Goal: Communication & Community: Answer question/provide support

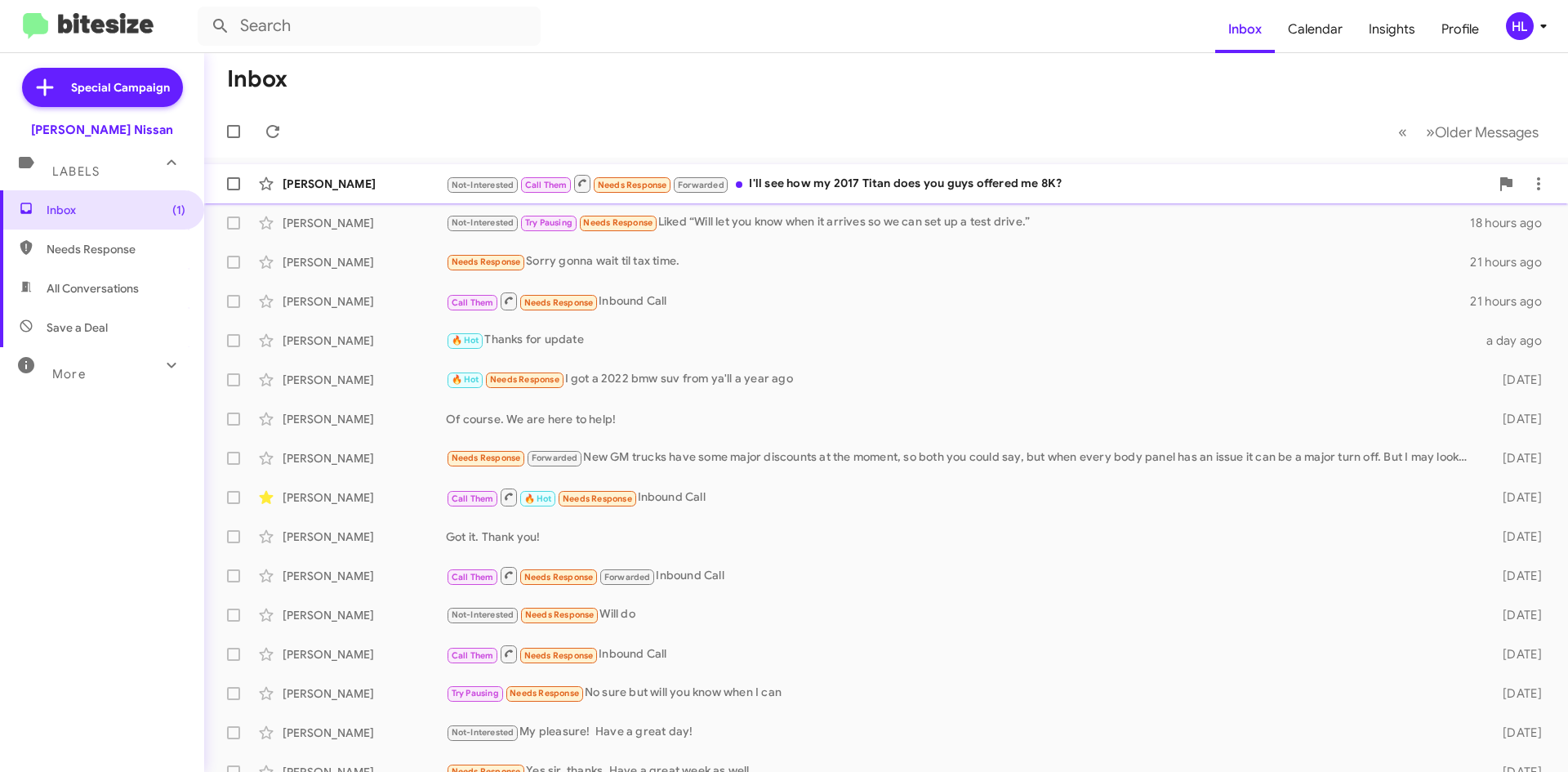
click at [345, 180] on div "[PERSON_NAME]" at bounding box center [364, 184] width 163 height 17
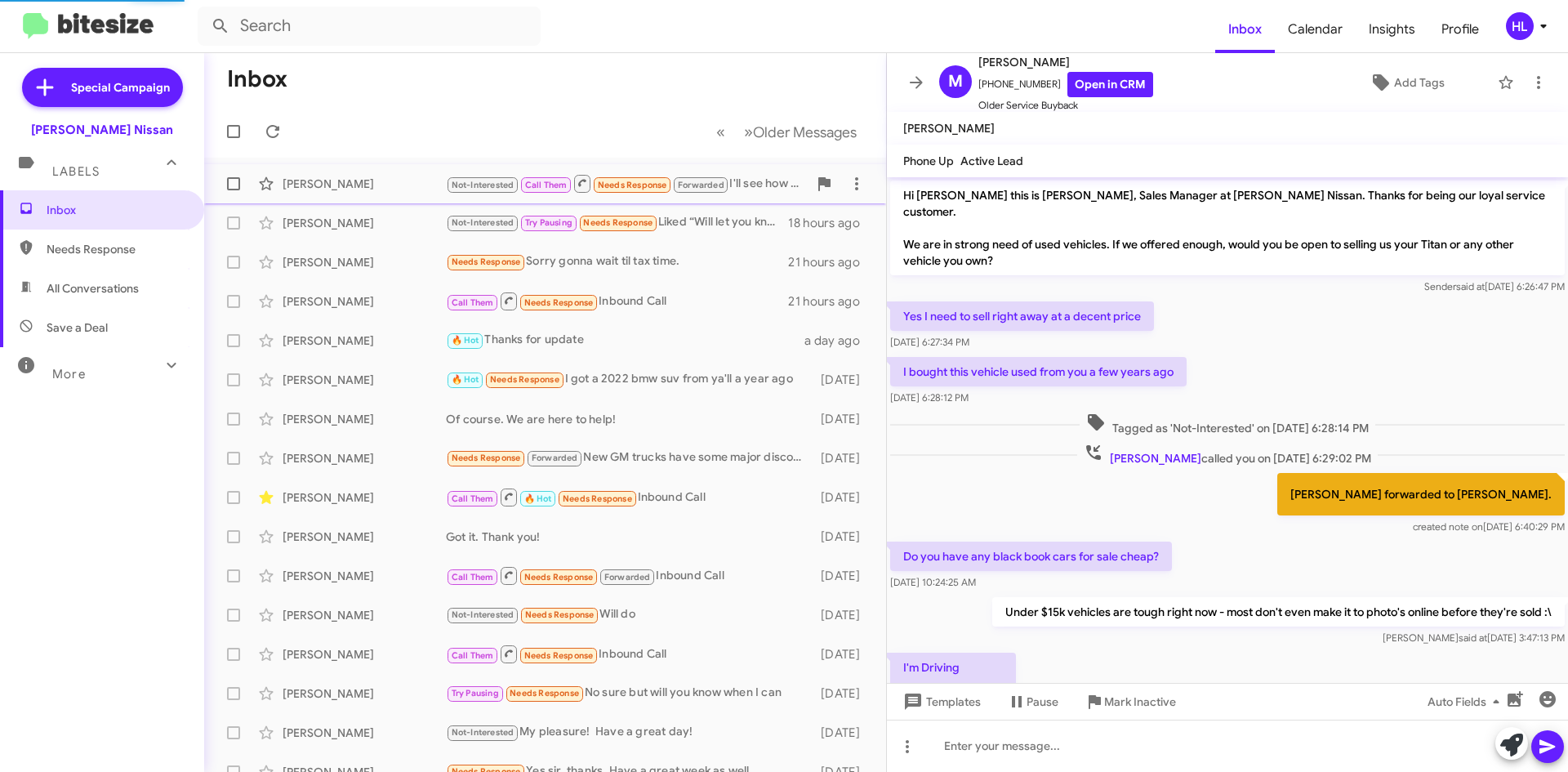
scroll to position [761, 0]
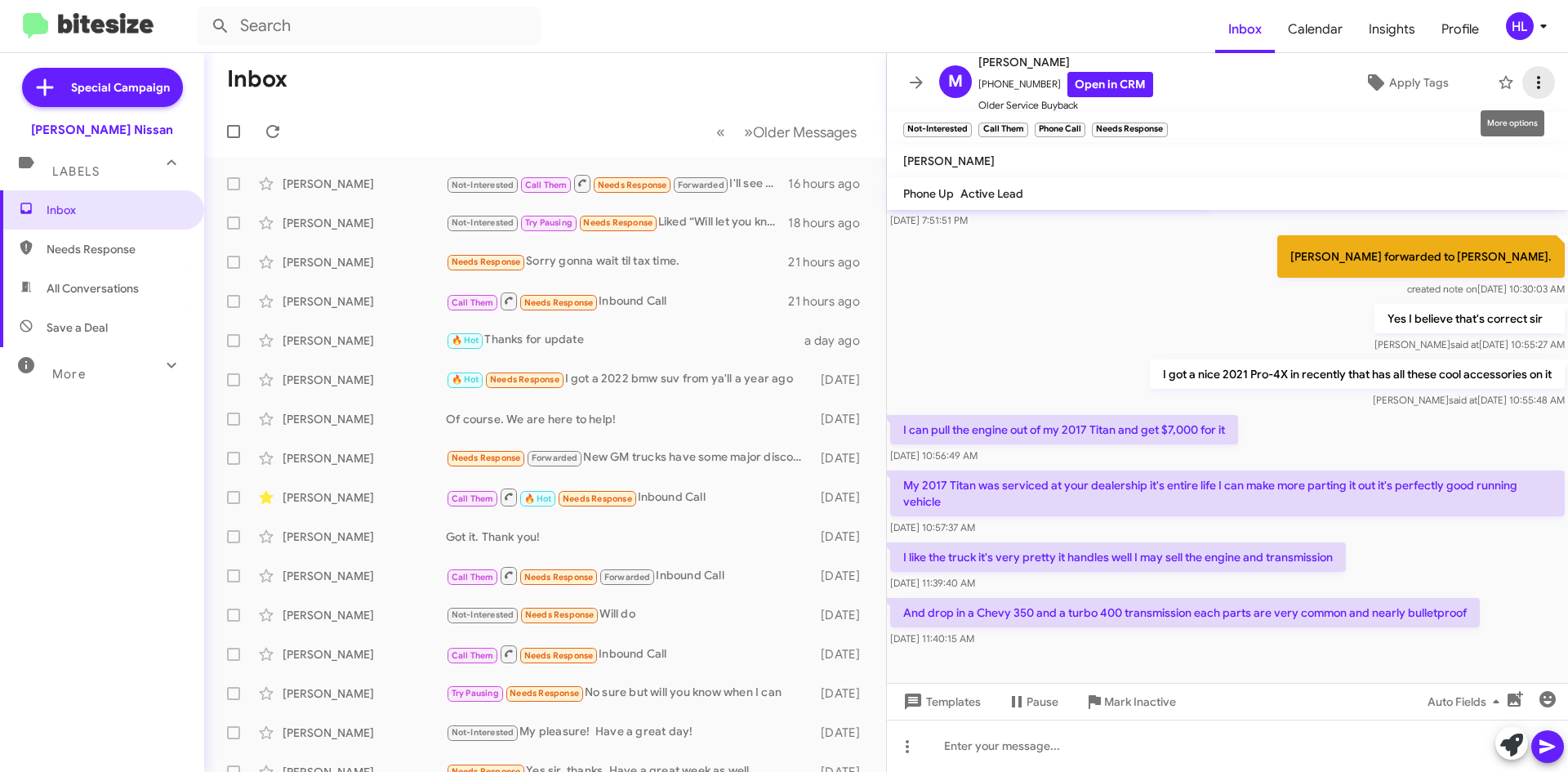
click at [1528, 75] on icon at bounding box center [1538, 82] width 19 height 19
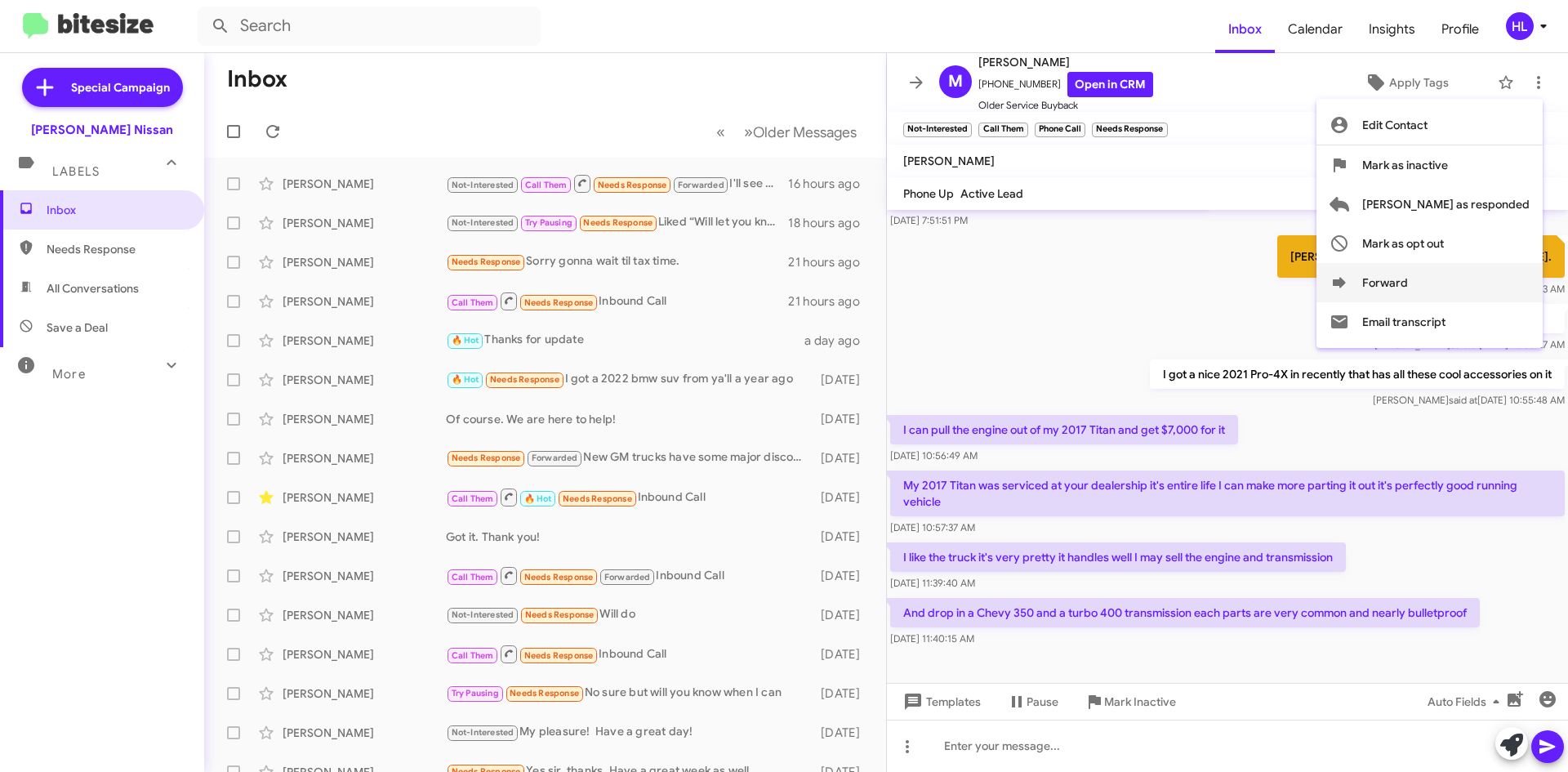
click at [1435, 286] on button "Forward" at bounding box center [1430, 283] width 226 height 40
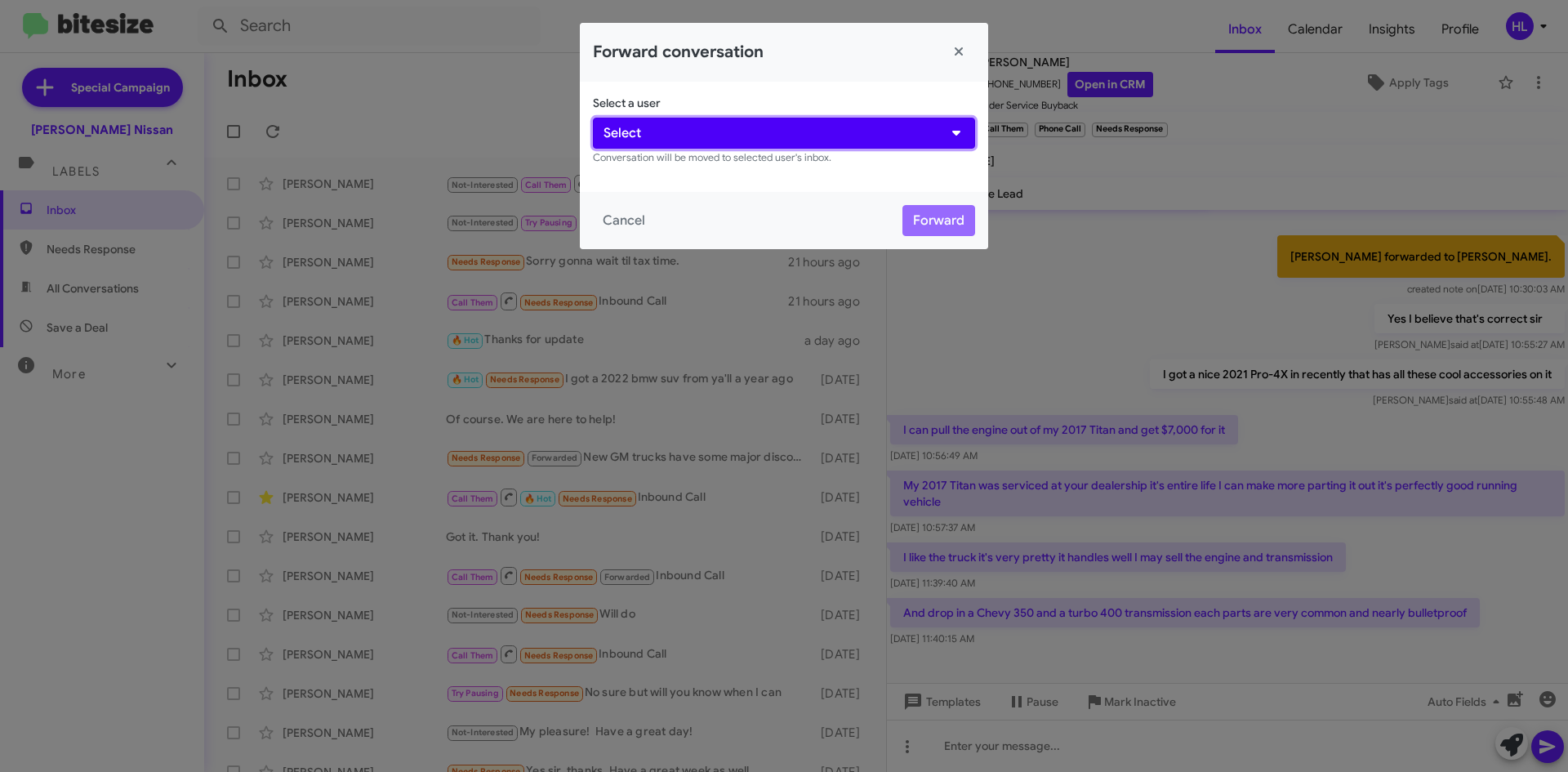
click at [627, 124] on span "Select" at bounding box center [621, 133] width 38 height 19
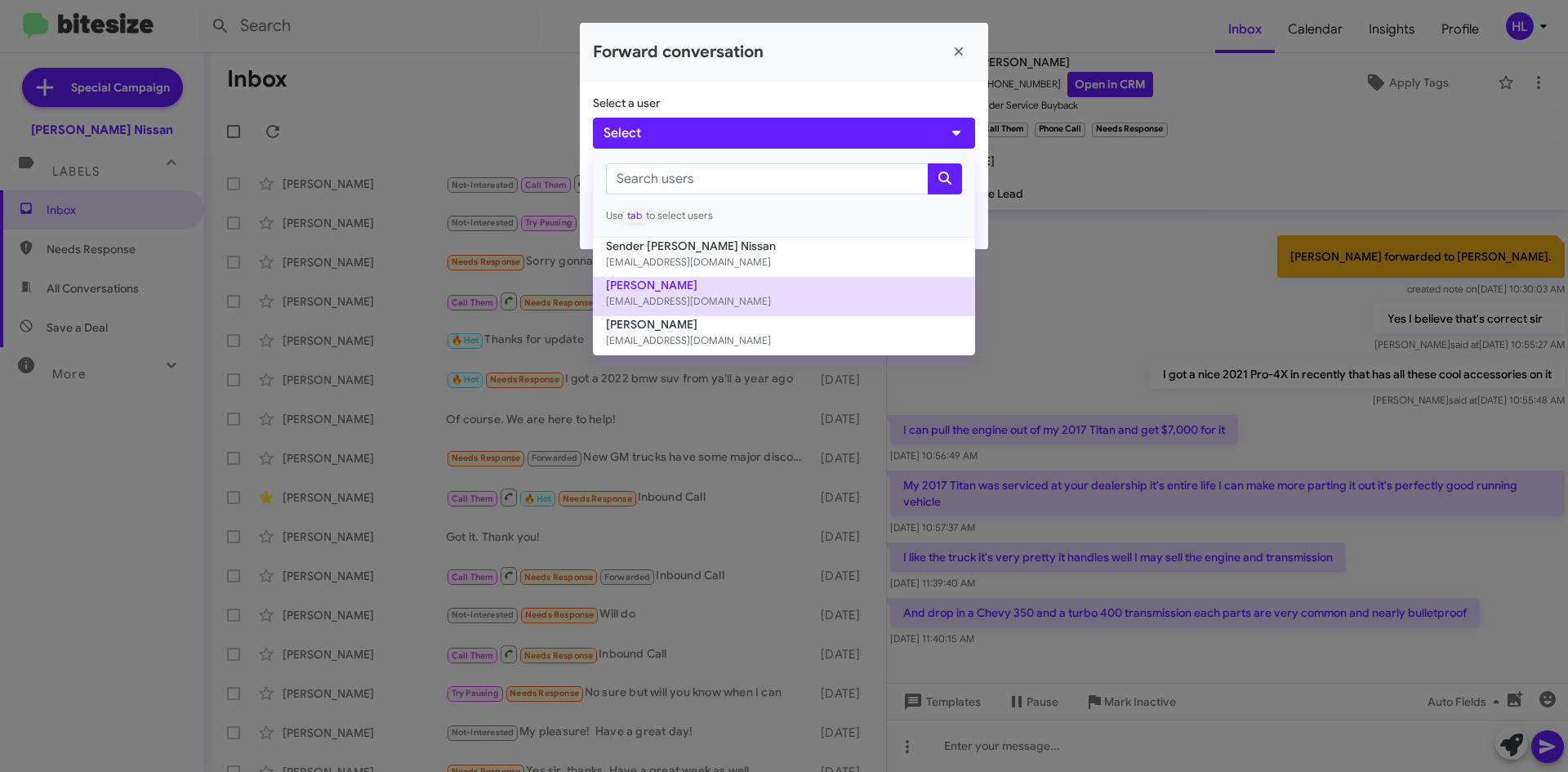
click at [658, 298] on small "[EMAIL_ADDRESS][DOMAIN_NAME]" at bounding box center [784, 301] width 356 height 17
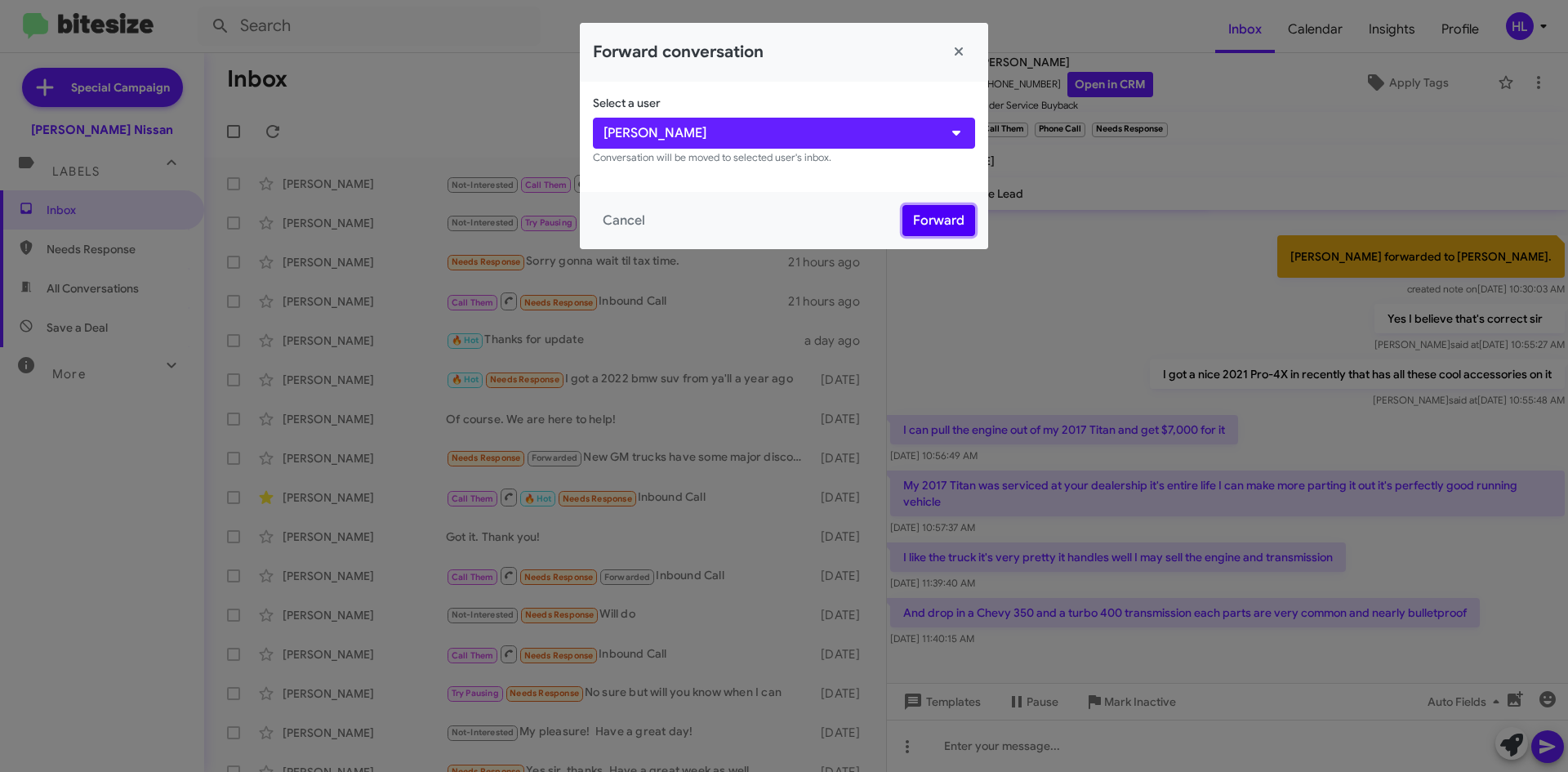
click at [936, 226] on button "Forward" at bounding box center [938, 221] width 73 height 31
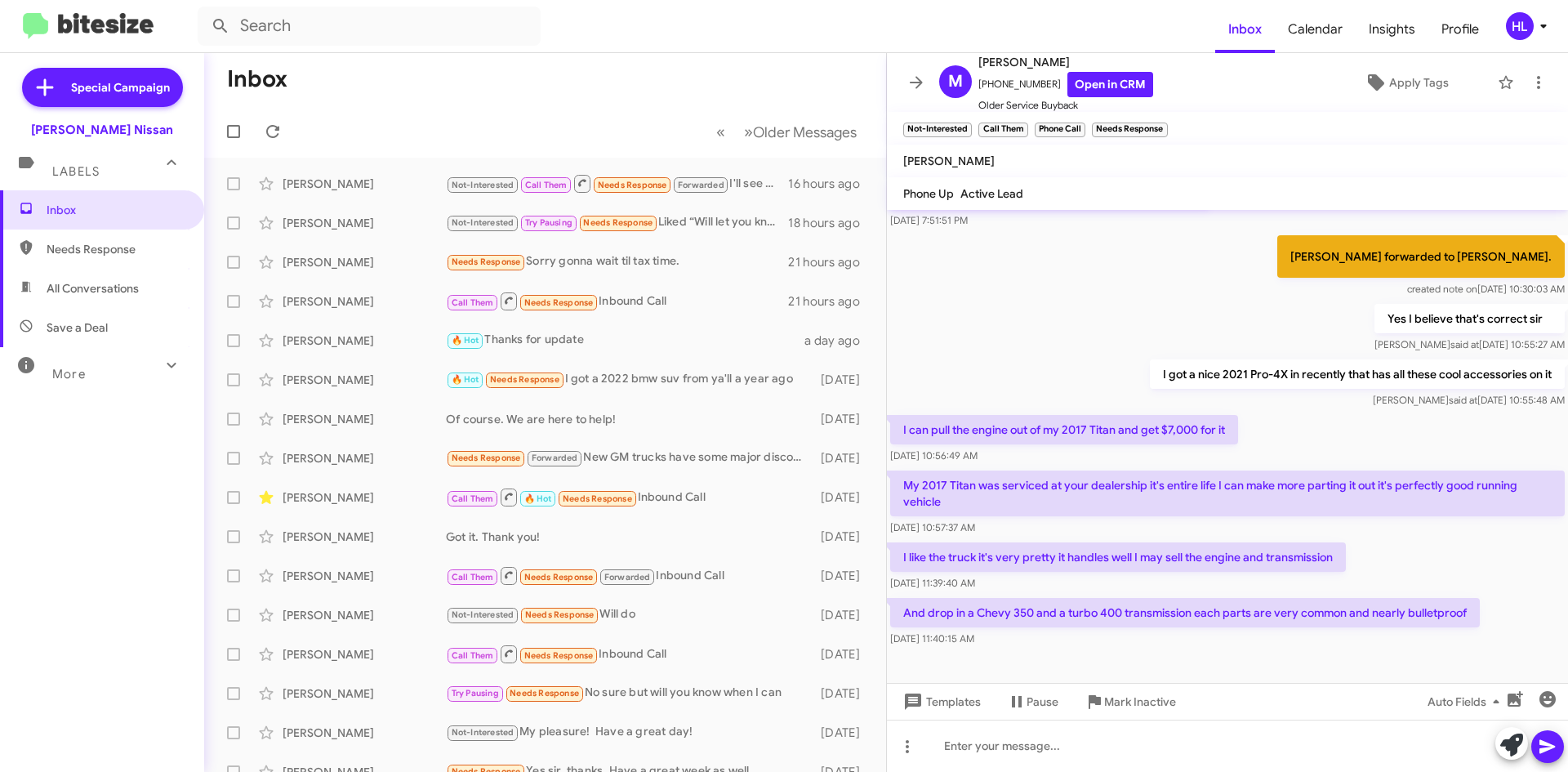
click at [62, 33] on img at bounding box center [88, 26] width 131 height 27
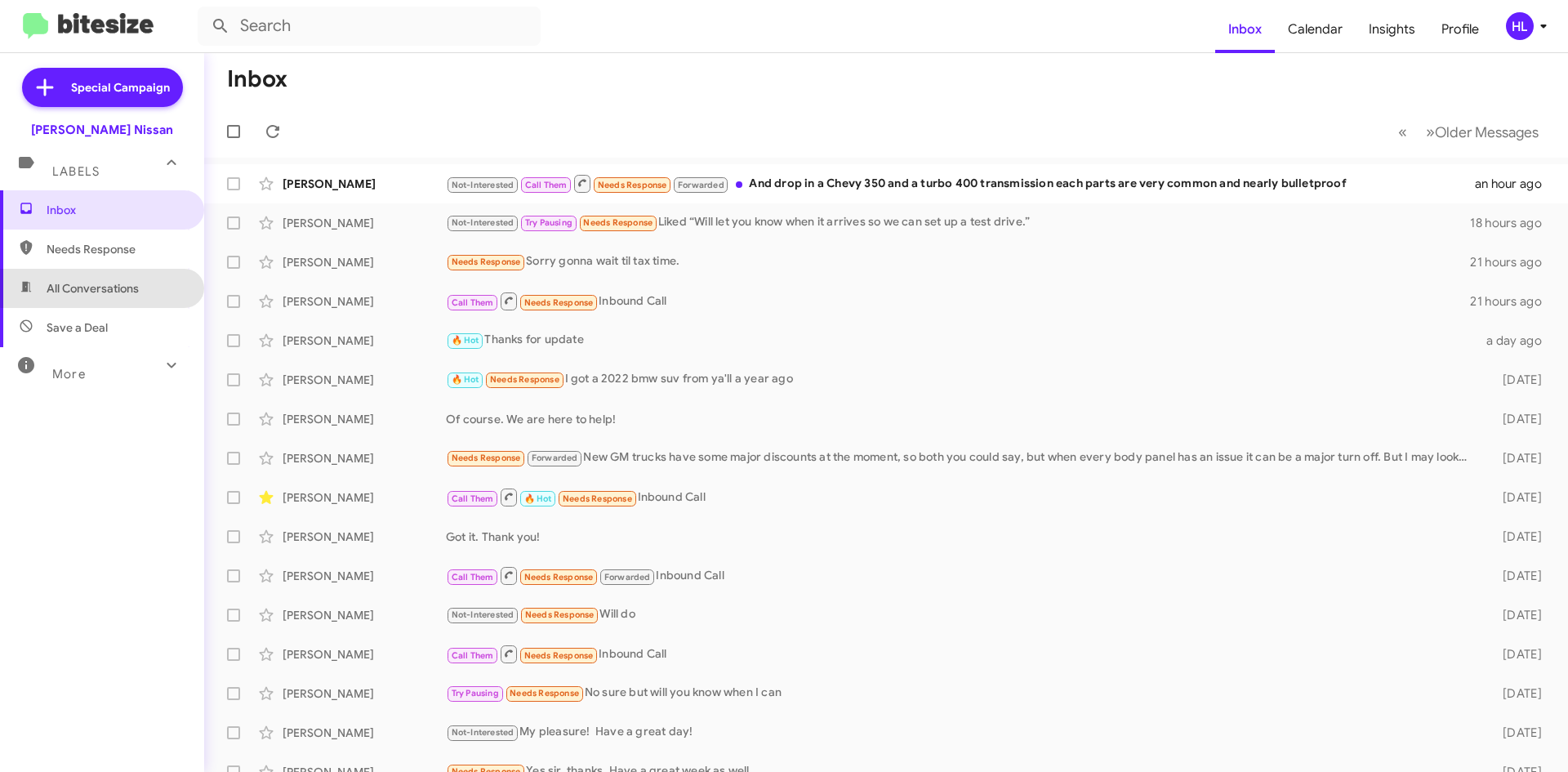
click at [103, 278] on span "All Conversations" at bounding box center [102, 288] width 204 height 40
type input "in:all-conversations"
